Goal: Information Seeking & Learning: Learn about a topic

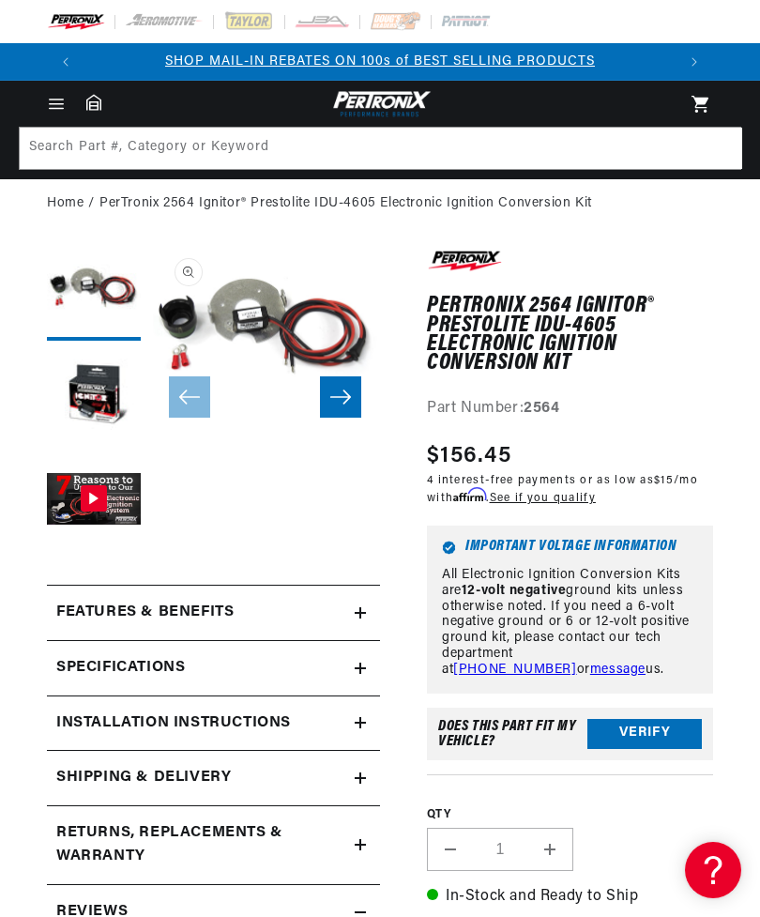
click at [53, 99] on icon "Menu" at bounding box center [56, 104] width 19 height 19
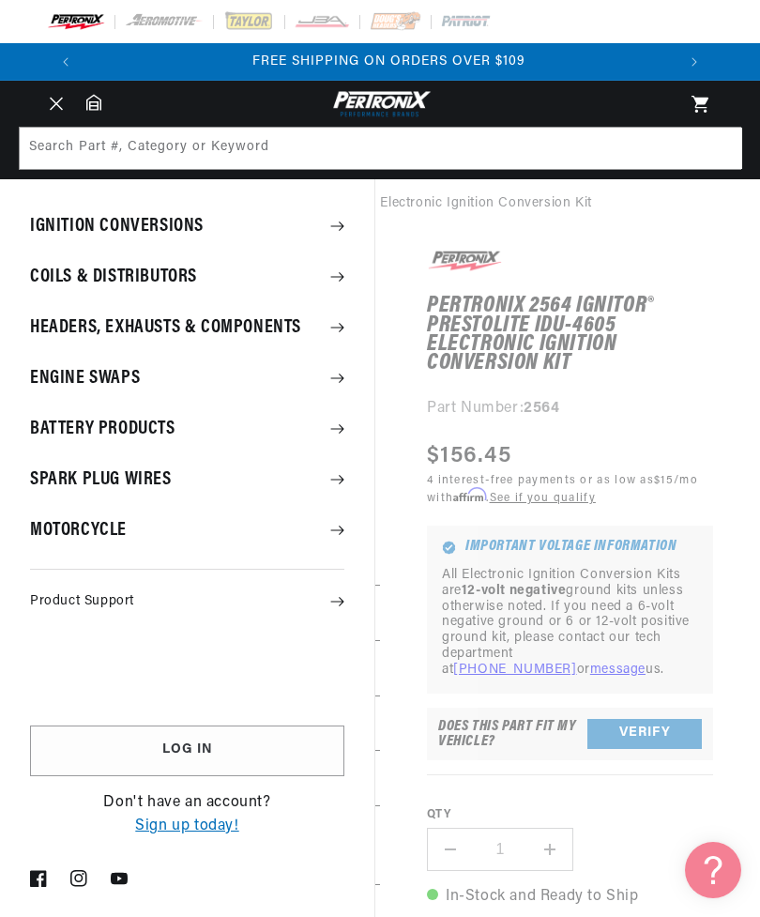
scroll to position [0, 591]
click at [186, 266] on summary "Coils & Distributors" at bounding box center [187, 276] width 374 height 49
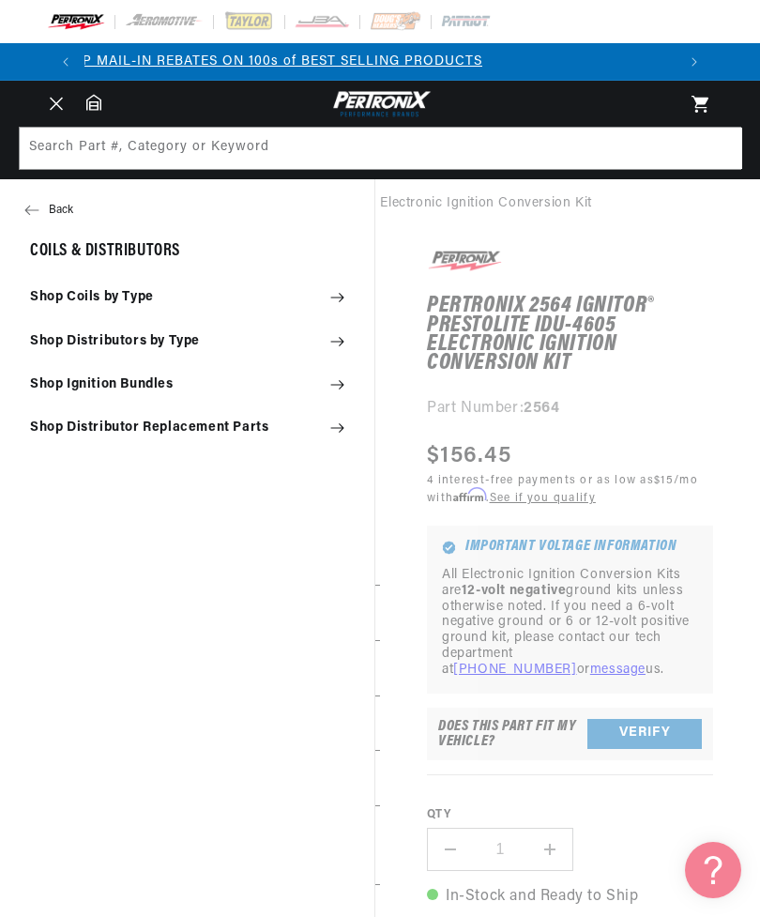
scroll to position [0, 0]
click at [181, 330] on summary "Shop Distributors by Type" at bounding box center [187, 341] width 374 height 41
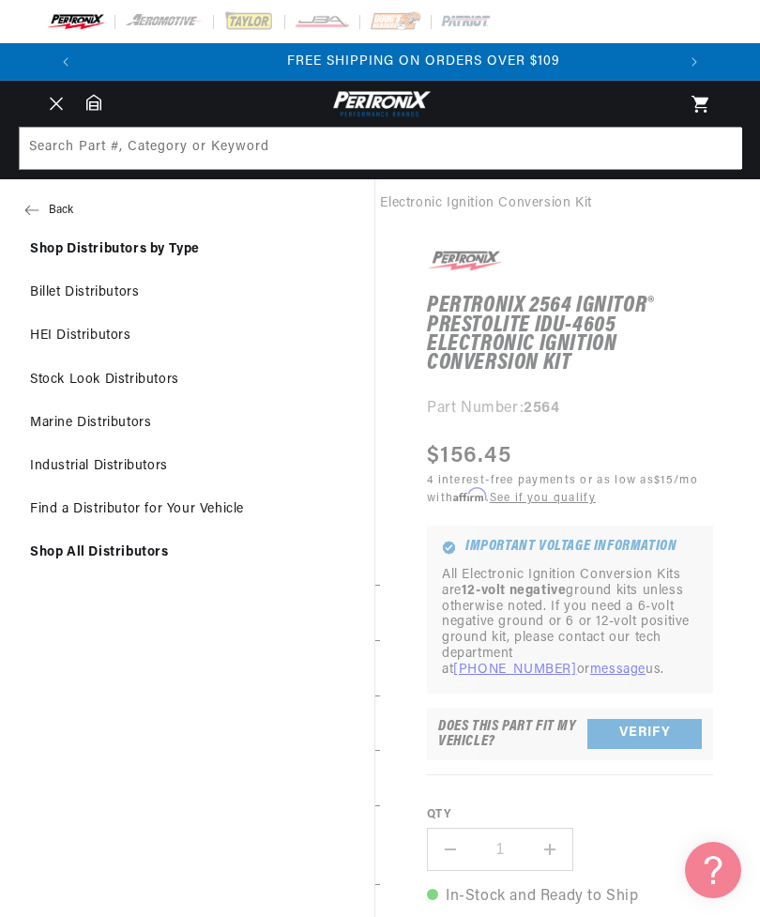
scroll to position [0, 591]
click at [117, 413] on link "Marine Distributors" at bounding box center [187, 422] width 374 height 41
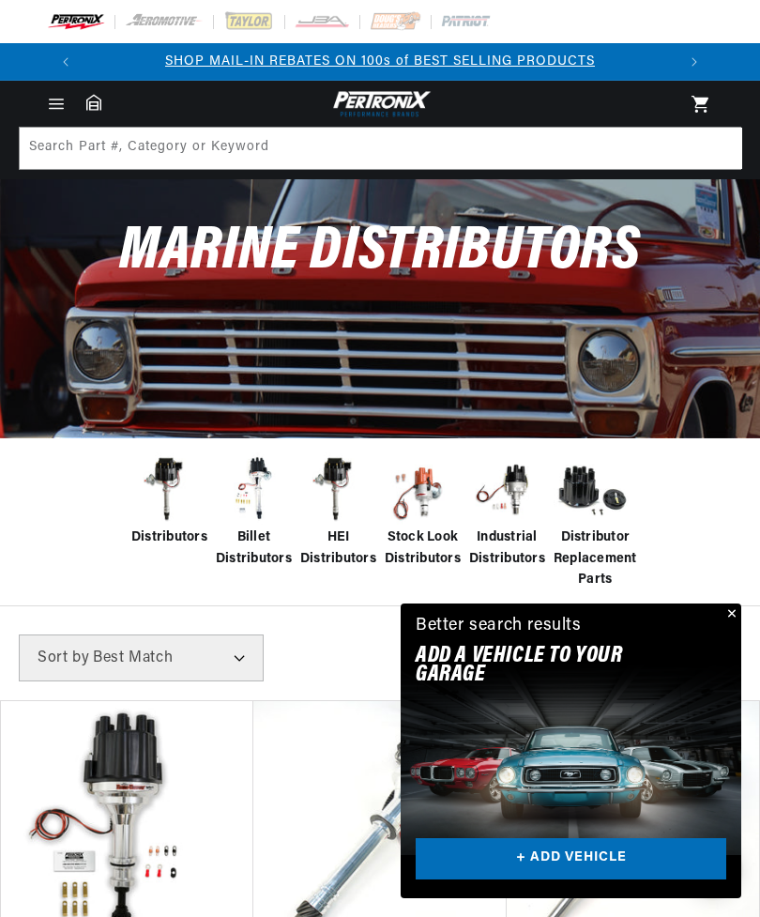
click at [720, 614] on button "Close" at bounding box center [730, 614] width 23 height 23
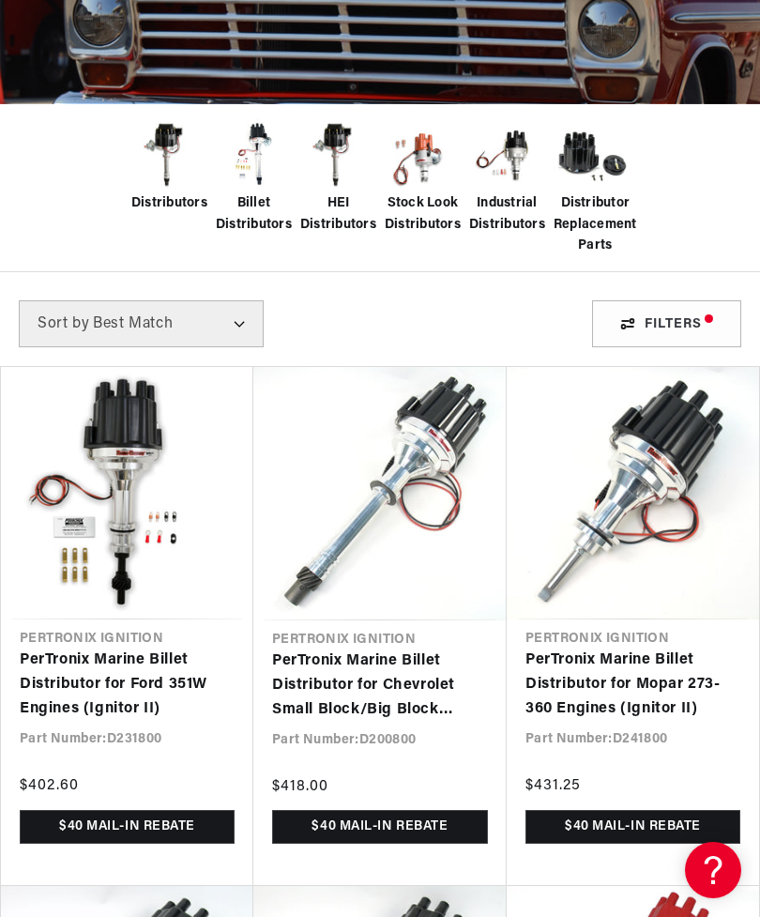
scroll to position [0, 475]
click at [663, 318] on div "Filters" at bounding box center [666, 323] width 149 height 47
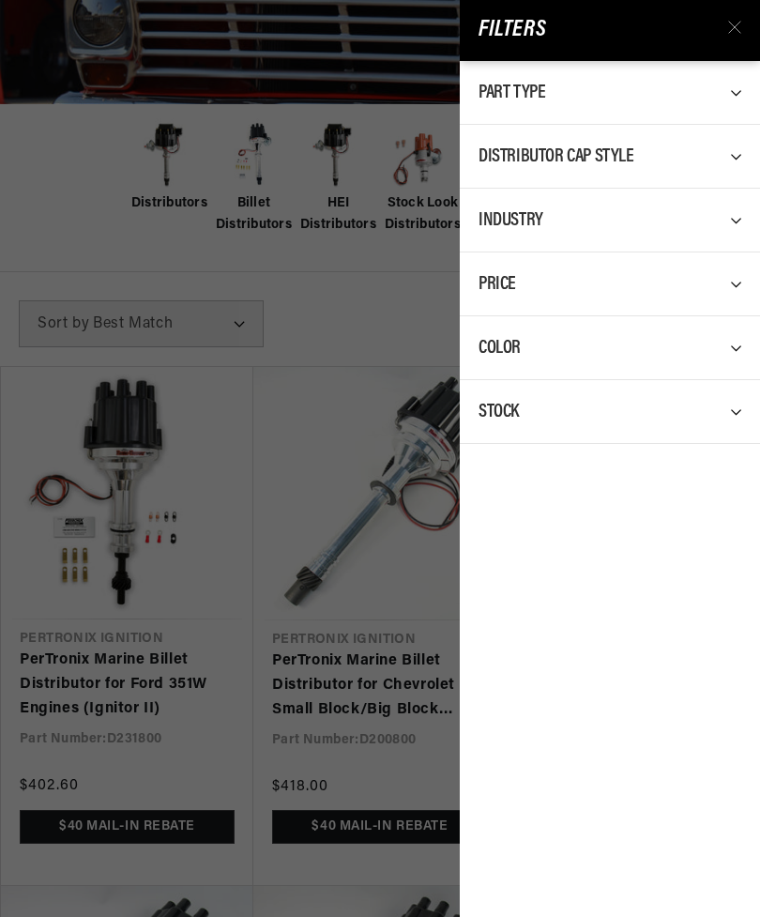
scroll to position [0, 591]
click at [735, 401] on icon at bounding box center [742, 411] width 25 height 25
click at [729, 399] on div "Stock" at bounding box center [609, 411] width 263 height 25
click at [745, 212] on icon at bounding box center [742, 219] width 25 height 25
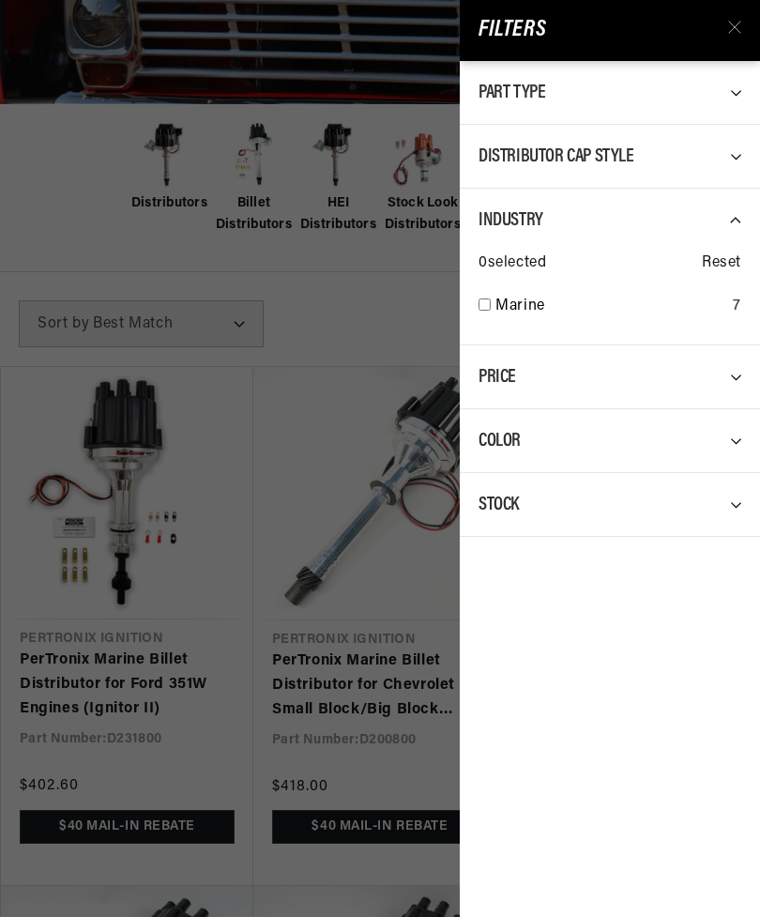
click at [487, 298] on input "checkbox" at bounding box center [484, 304] width 12 height 12
checkbox input "true"
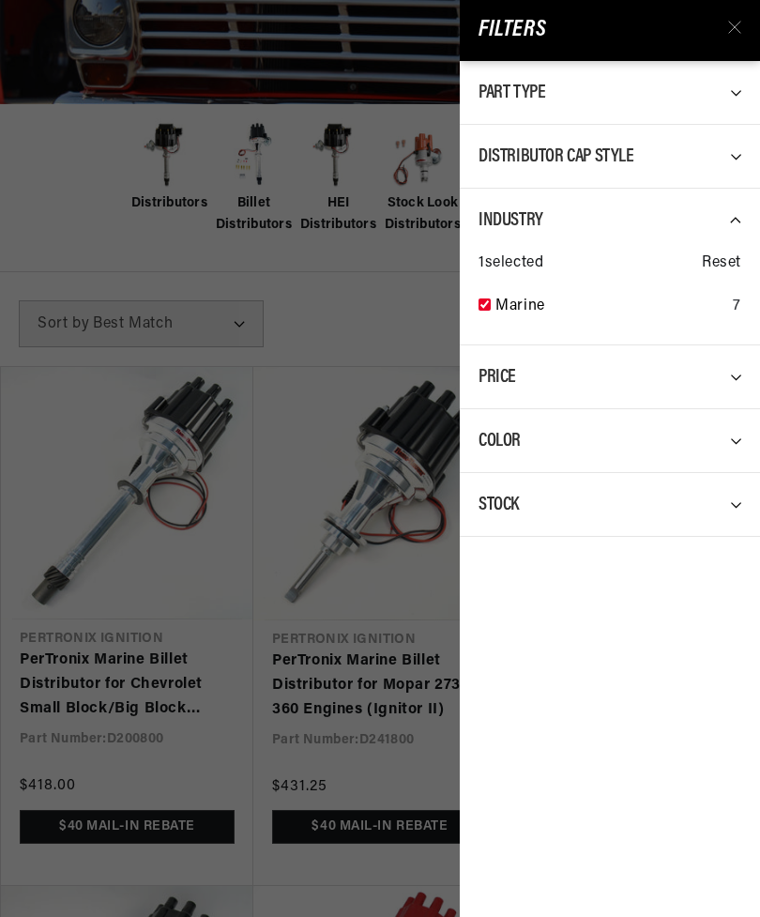
scroll to position [0, 591]
click at [735, 23] on icon at bounding box center [734, 27] width 13 height 13
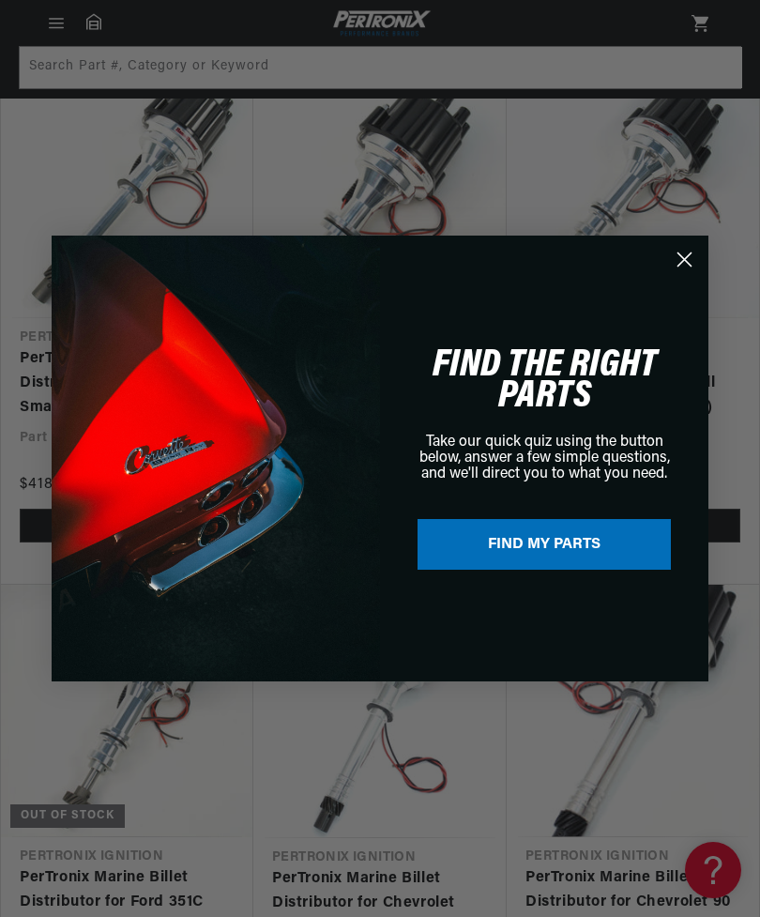
scroll to position [493, 0]
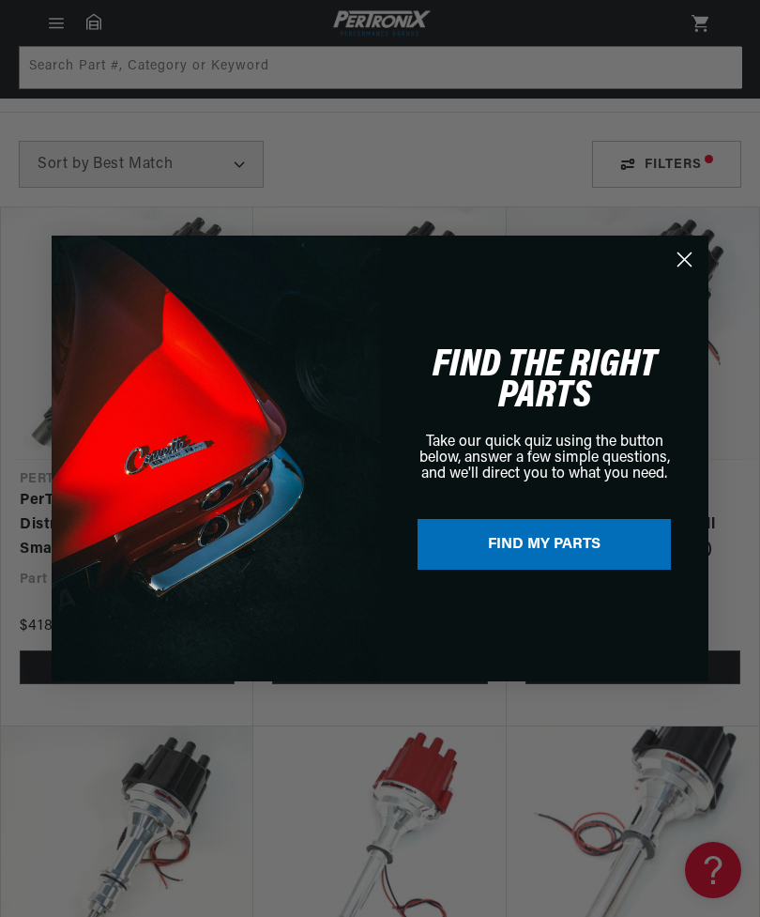
click at [679, 259] on circle "Close dialog" at bounding box center [684, 259] width 31 height 31
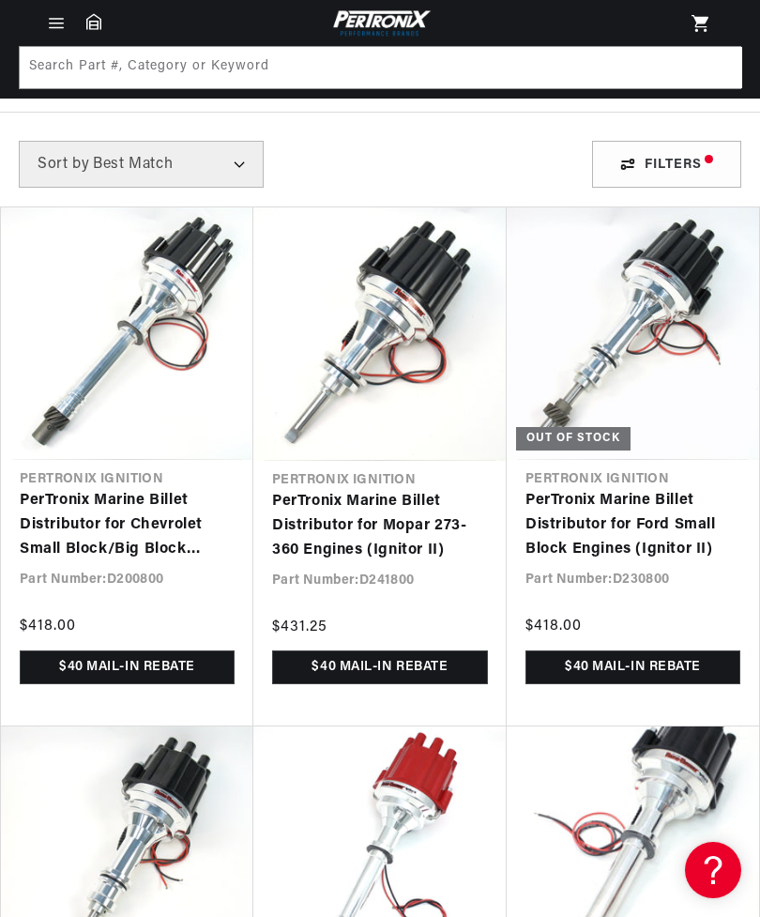
click at [383, 490] on link "PerTronix Marine Billet Distributor for Mopar 273-360 Engines (Ignitor II)" at bounding box center [380, 526] width 216 height 72
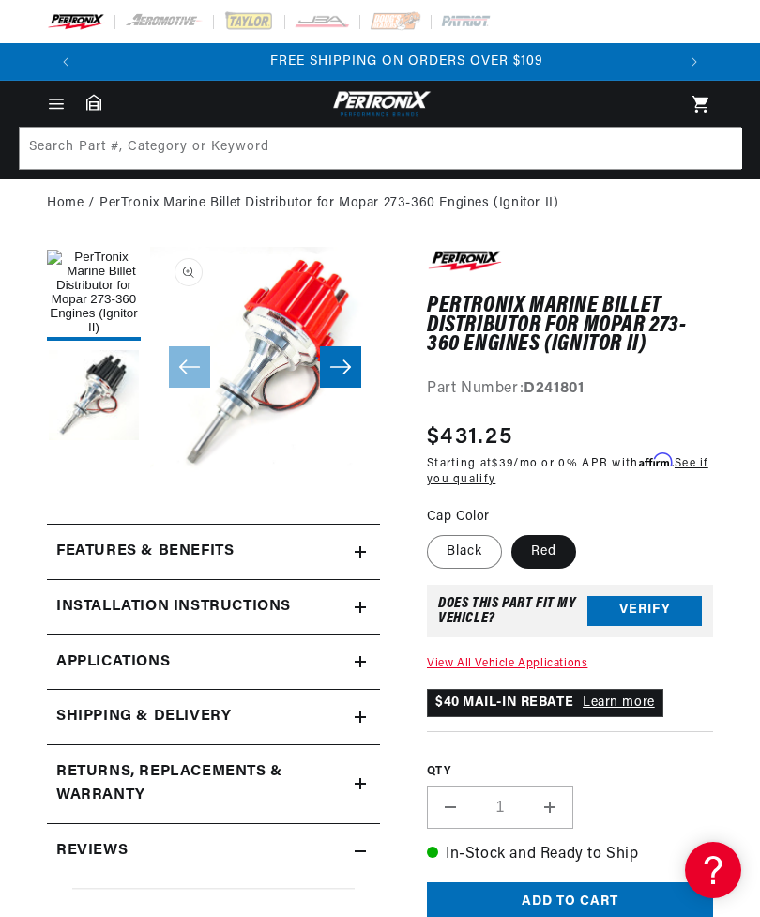
scroll to position [0, 591]
click at [337, 371] on icon "Slide right" at bounding box center [340, 366] width 23 height 19
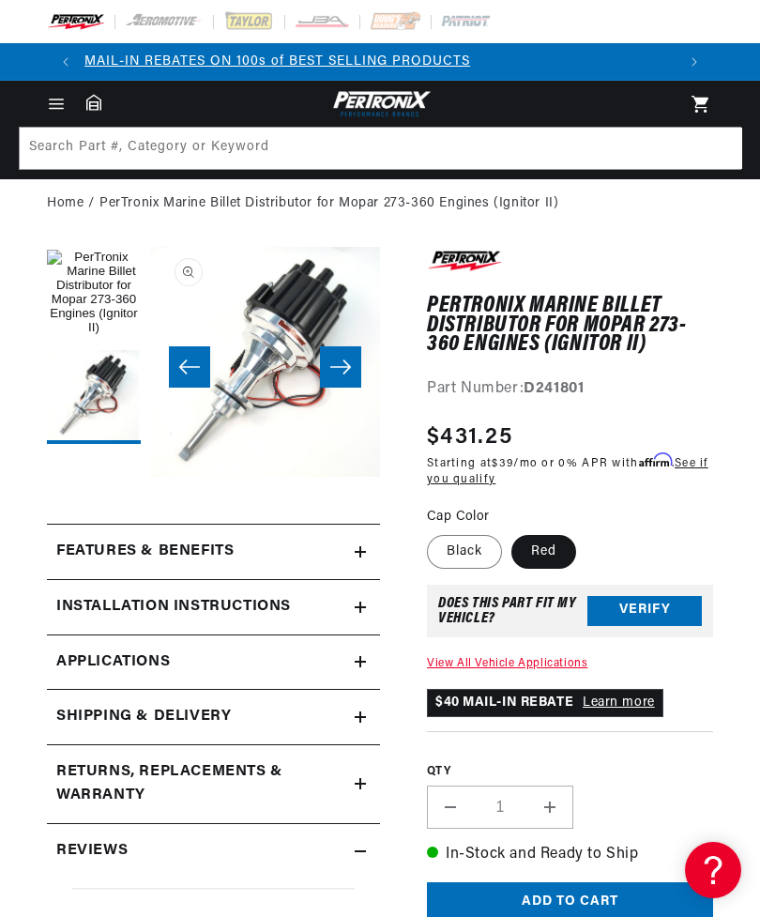
scroll to position [0, 0]
click at [353, 659] on link "Applications" at bounding box center [213, 662] width 333 height 55
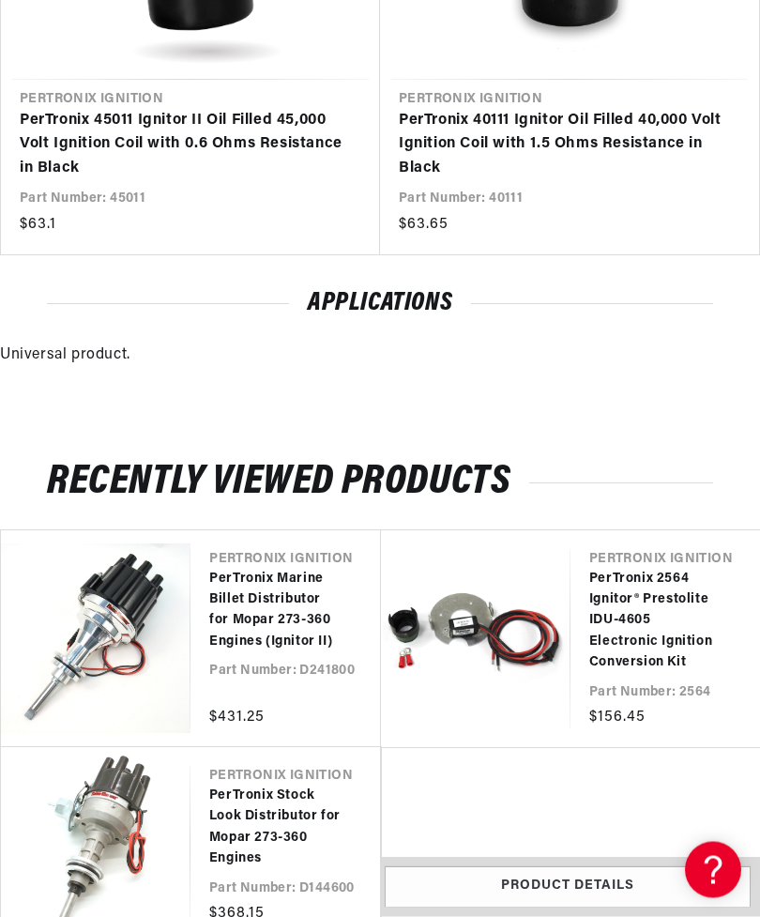
click at [264, 805] on link "PerTronix Stock Look Distributor for Mopar 273-360 Engines" at bounding box center [275, 828] width 133 height 84
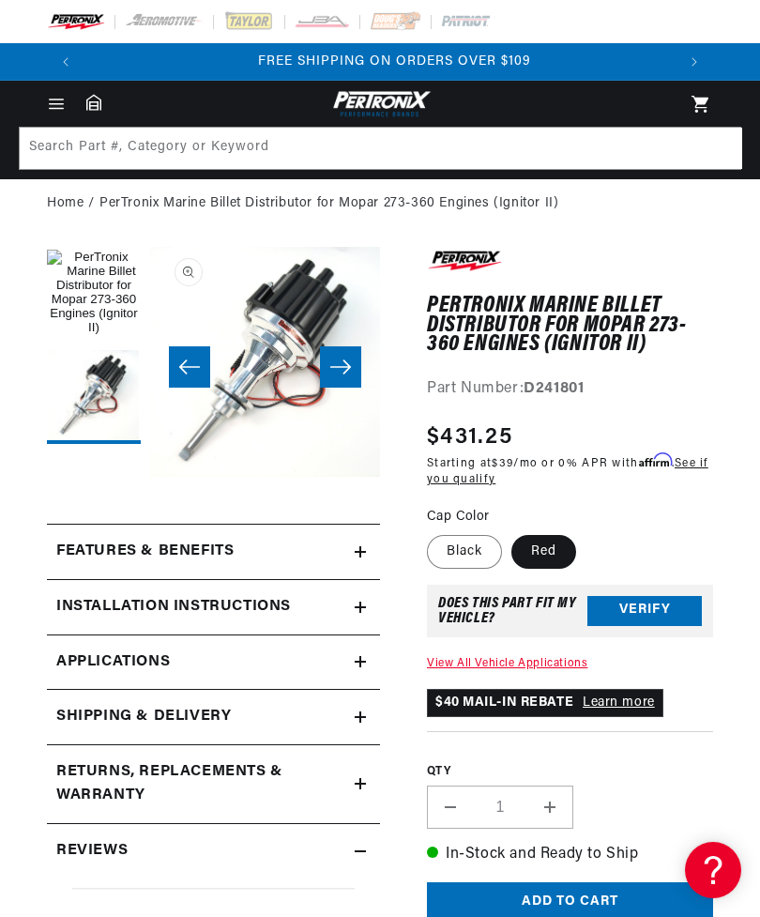
scroll to position [0, 591]
click at [359, 599] on summary "Installation instructions" at bounding box center [213, 607] width 333 height 54
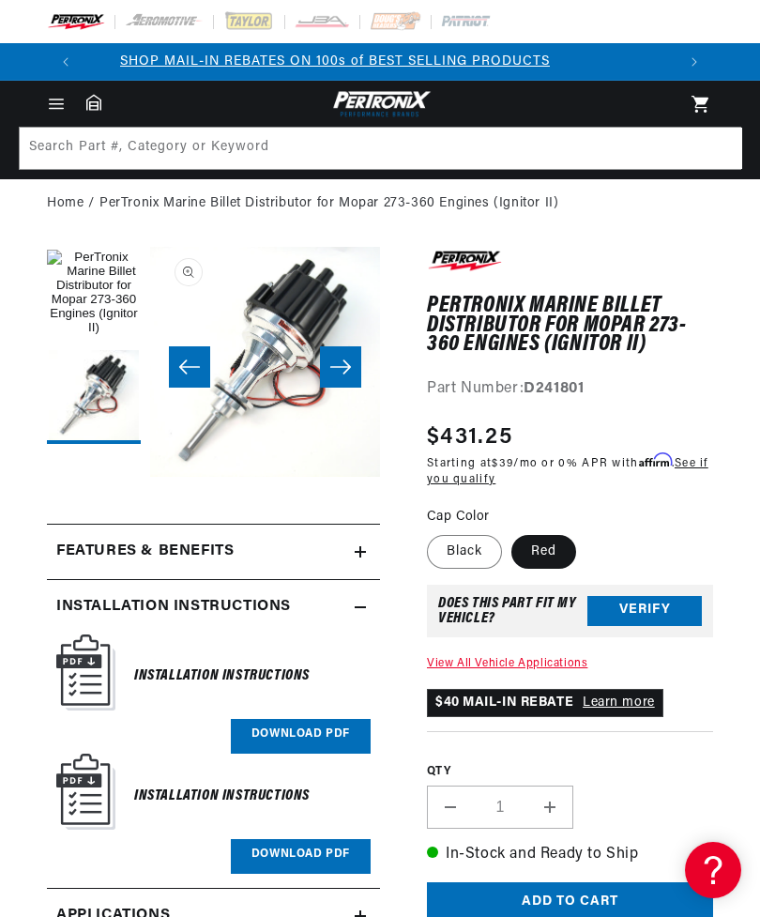
scroll to position [0, 0]
click at [360, 607] on icon at bounding box center [360, 607] width 11 height 0
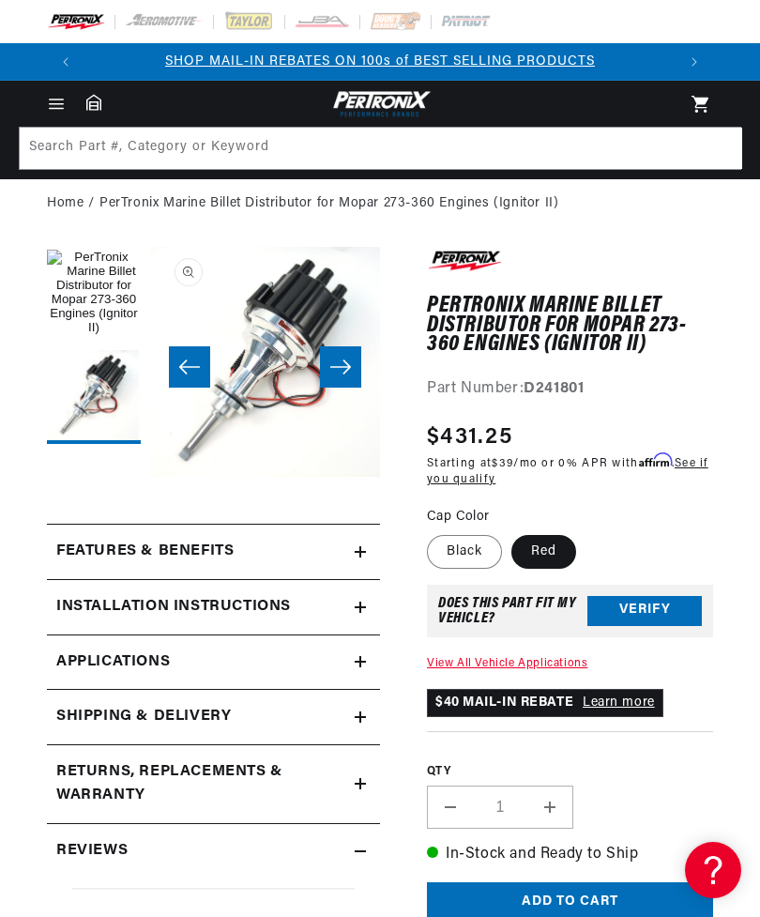
click at [352, 665] on link "Applications" at bounding box center [213, 662] width 333 height 55
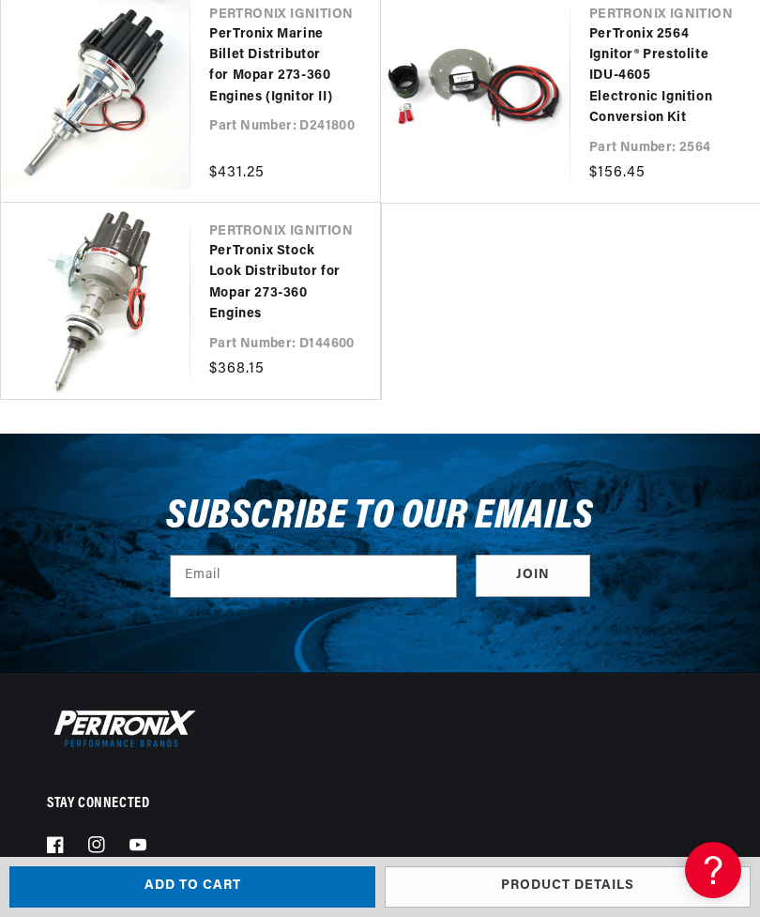
scroll to position [0, 591]
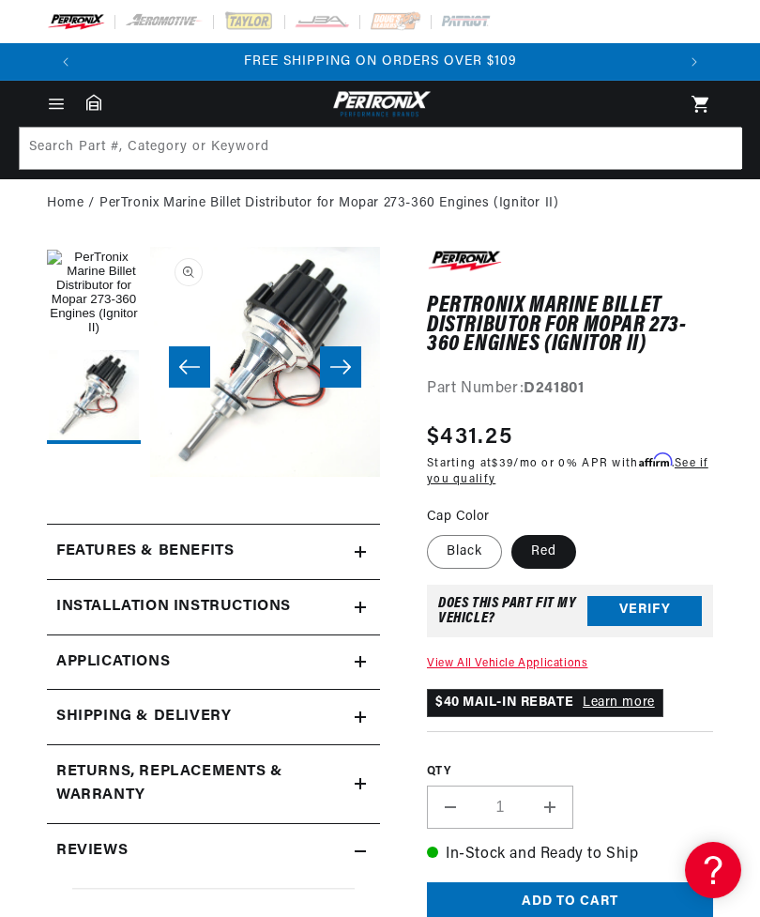
scroll to position [0, 478]
click at [354, 659] on link "Applications" at bounding box center [213, 662] width 333 height 55
click at [644, 599] on button "Verify" at bounding box center [644, 611] width 114 height 30
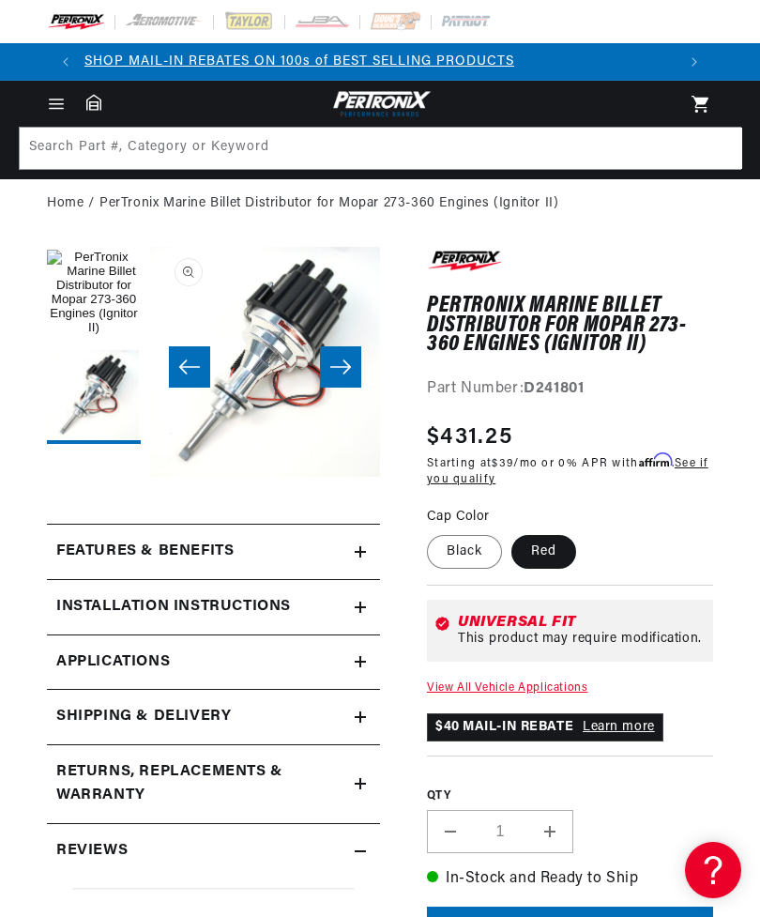
scroll to position [0, 0]
click at [542, 682] on link "View All Vehicle Applications" at bounding box center [507, 687] width 160 height 11
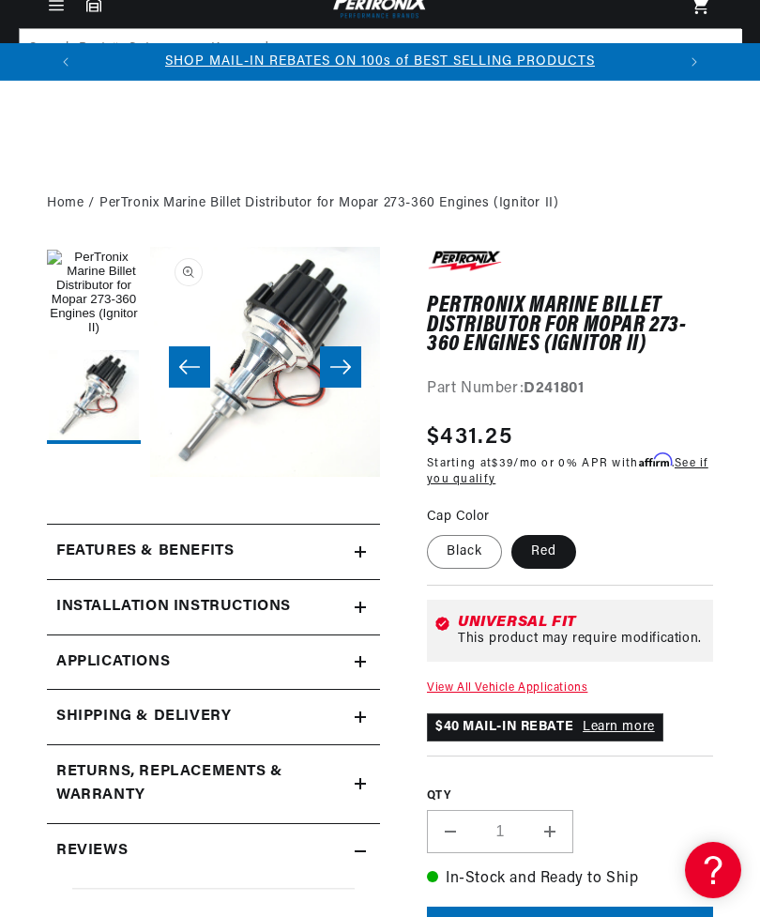
scroll to position [2886, 0]
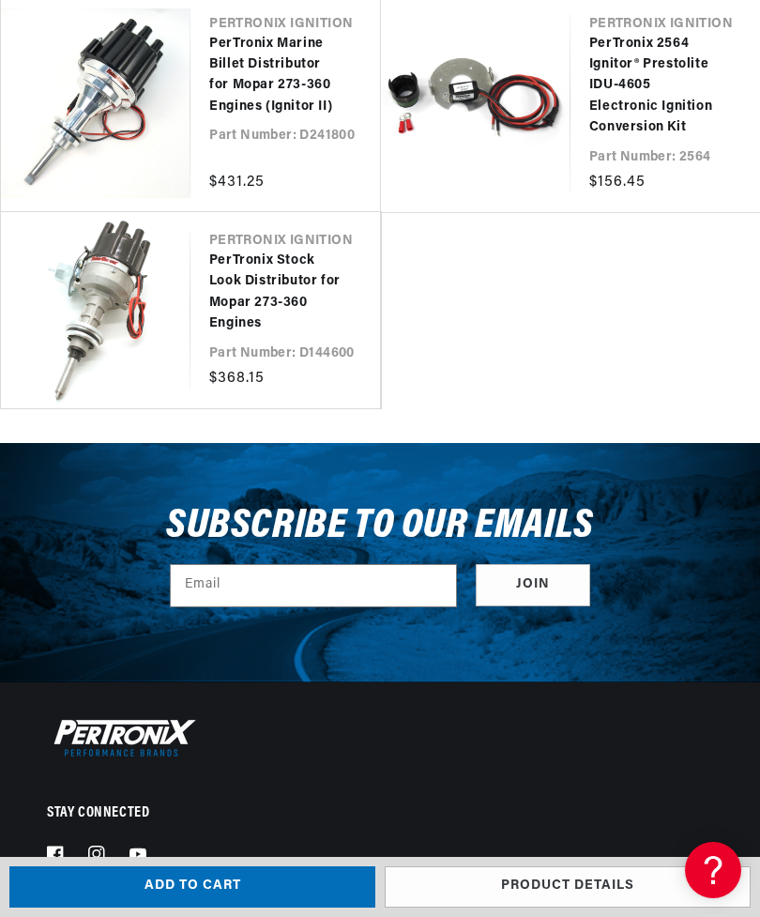
click at [553, 882] on link "Product details" at bounding box center [568, 887] width 366 height 42
click at [553, 878] on link "Product details" at bounding box center [568, 887] width 366 height 42
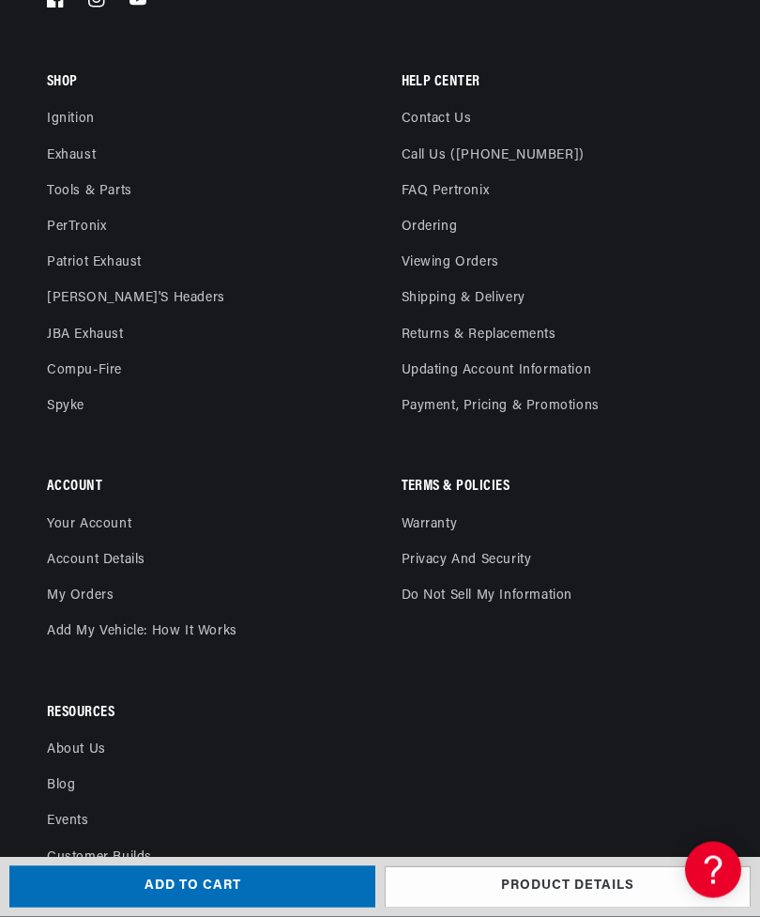
scroll to position [0, 0]
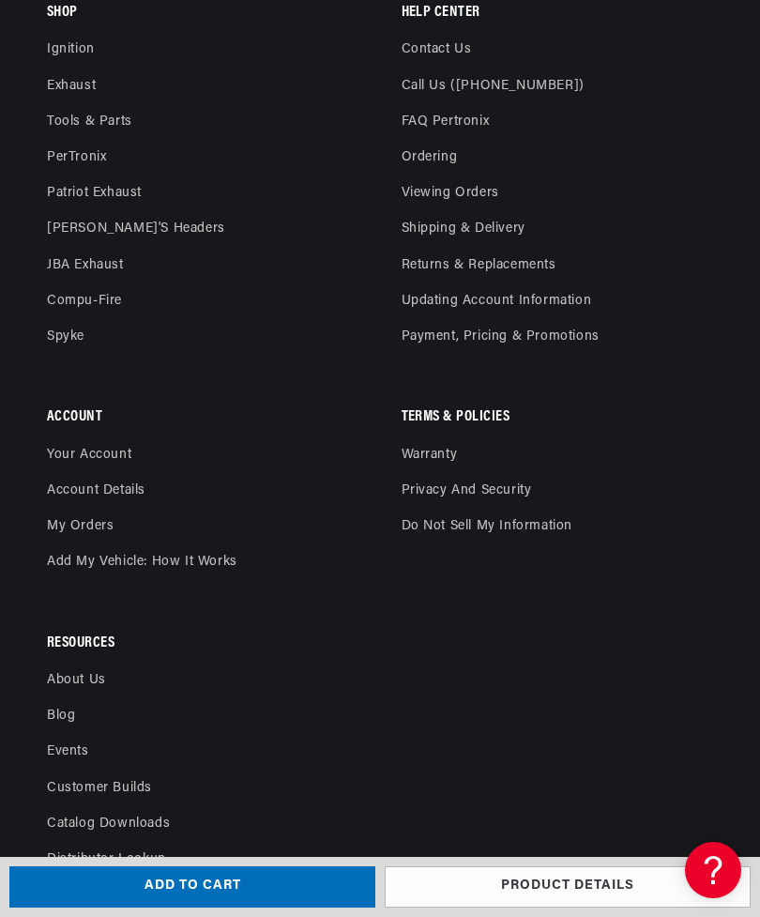
click at [585, 908] on link "Product details" at bounding box center [568, 887] width 366 height 42
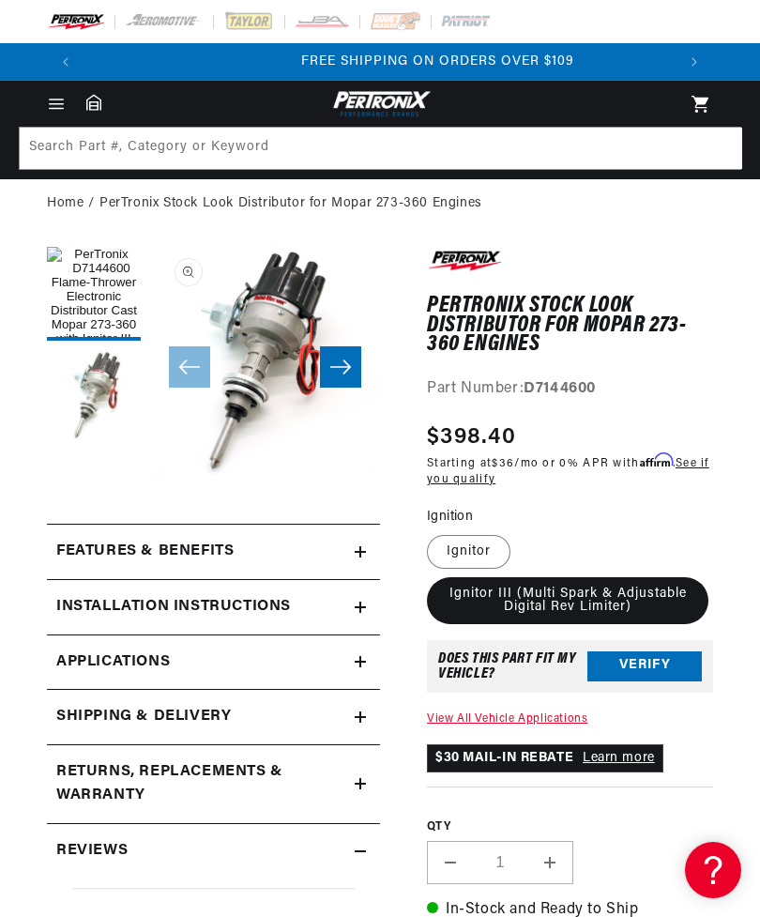
click at [327, 357] on button "Slide right" at bounding box center [340, 366] width 41 height 41
